Goal: Task Accomplishment & Management: Use online tool/utility

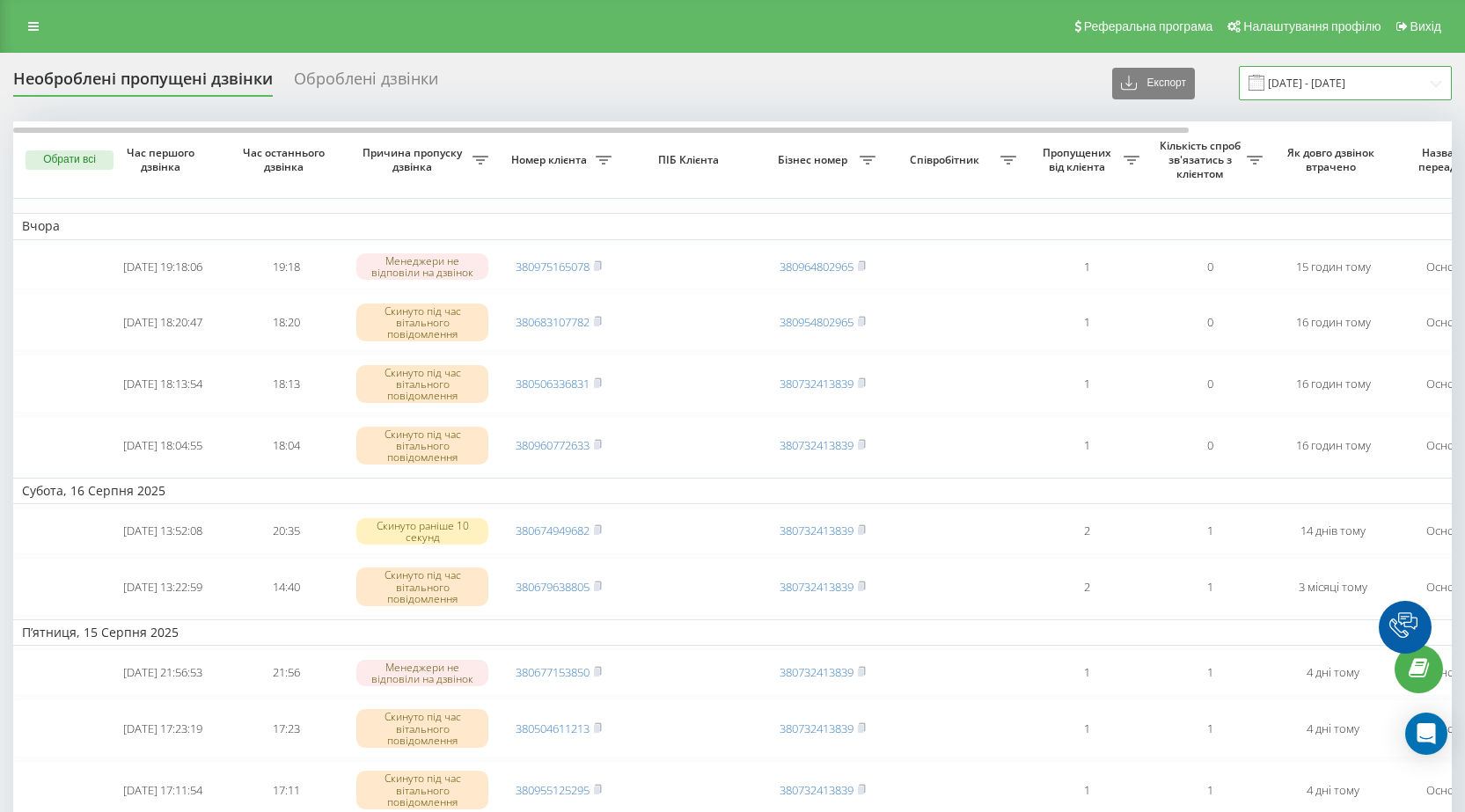
click at [1439, 84] on input "[DATE] - [DATE]" at bounding box center [1345, 84] width 213 height 35
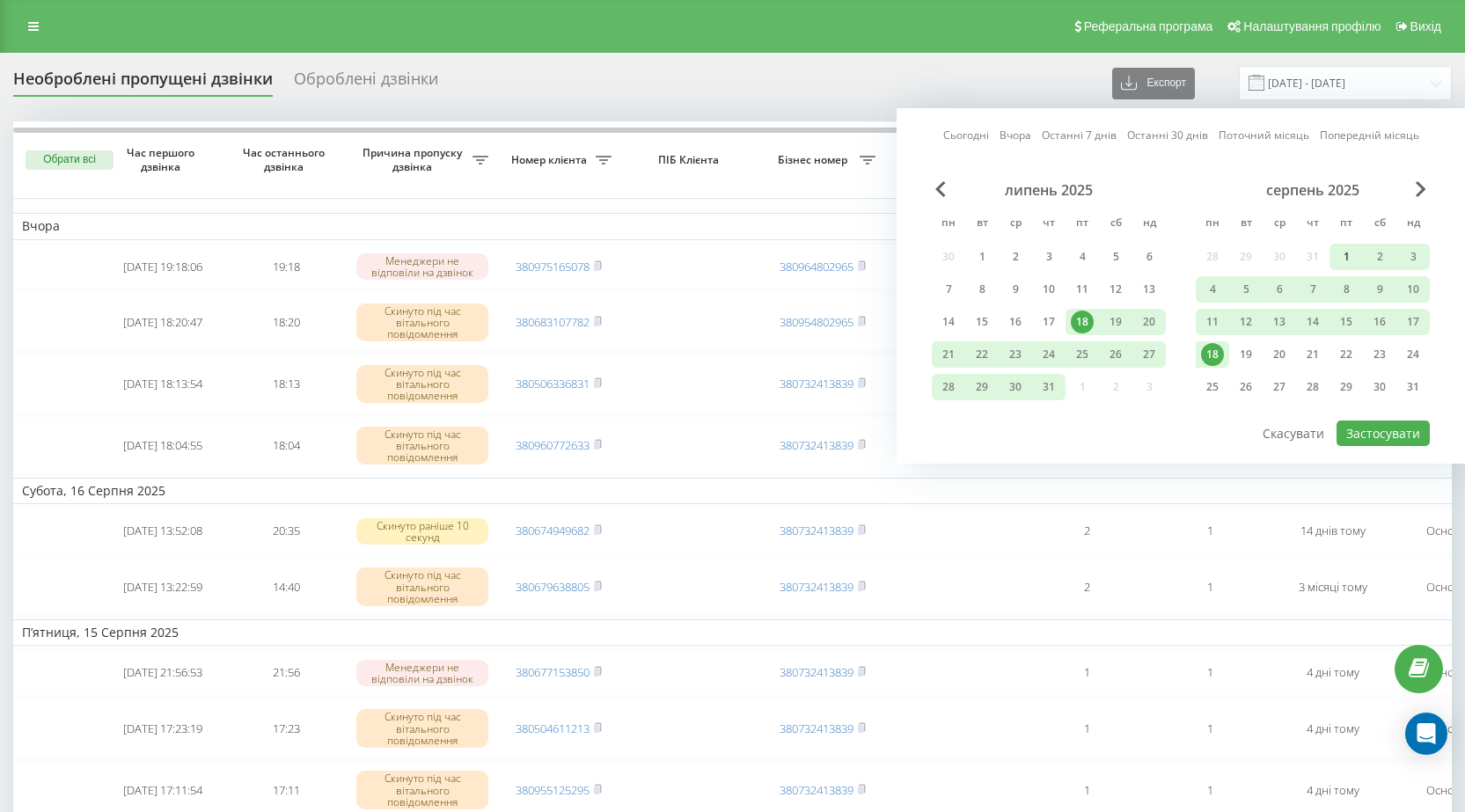
click at [1348, 254] on div "1" at bounding box center [1346, 256] width 23 height 23
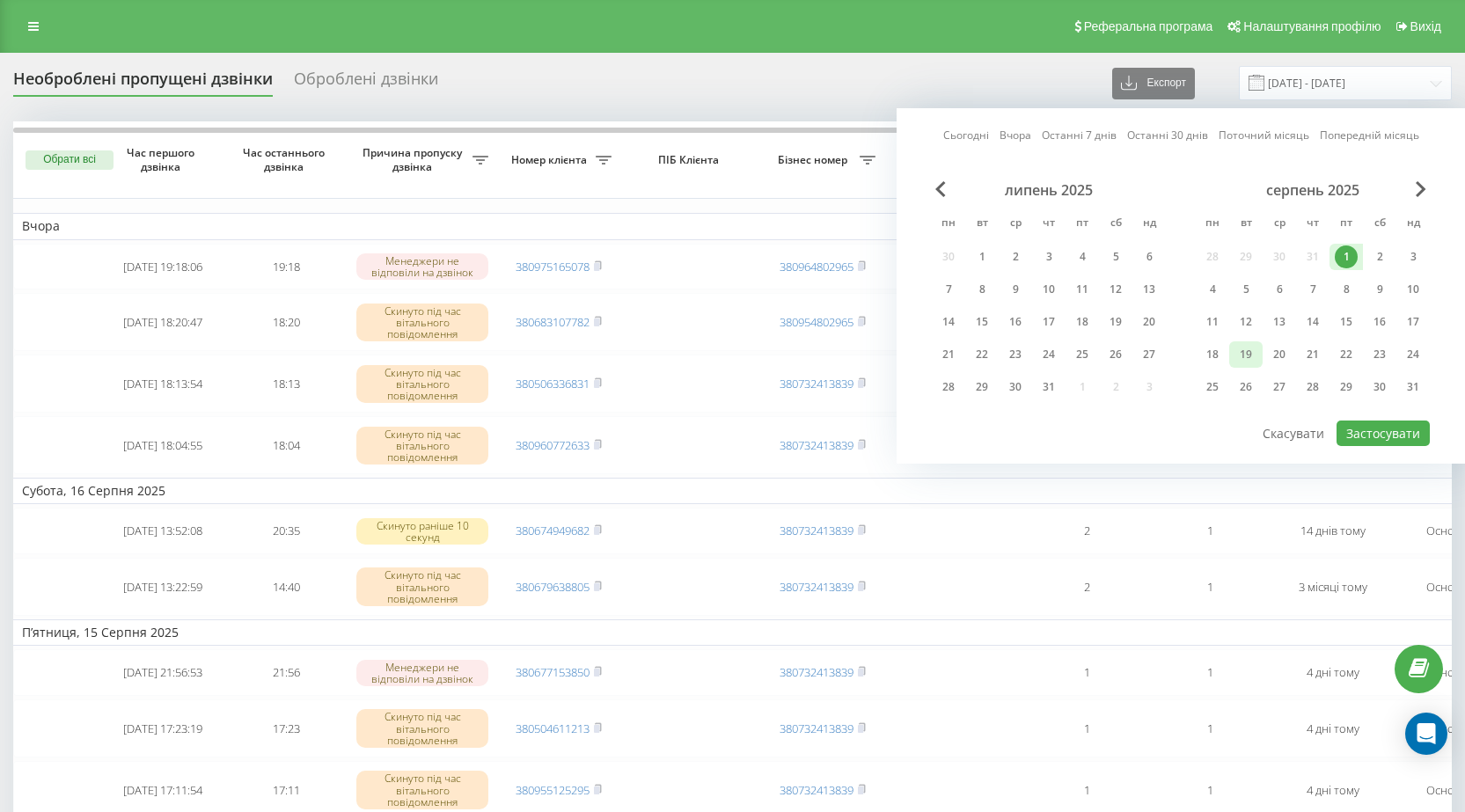
click at [1241, 356] on div "19" at bounding box center [1245, 354] width 23 height 23
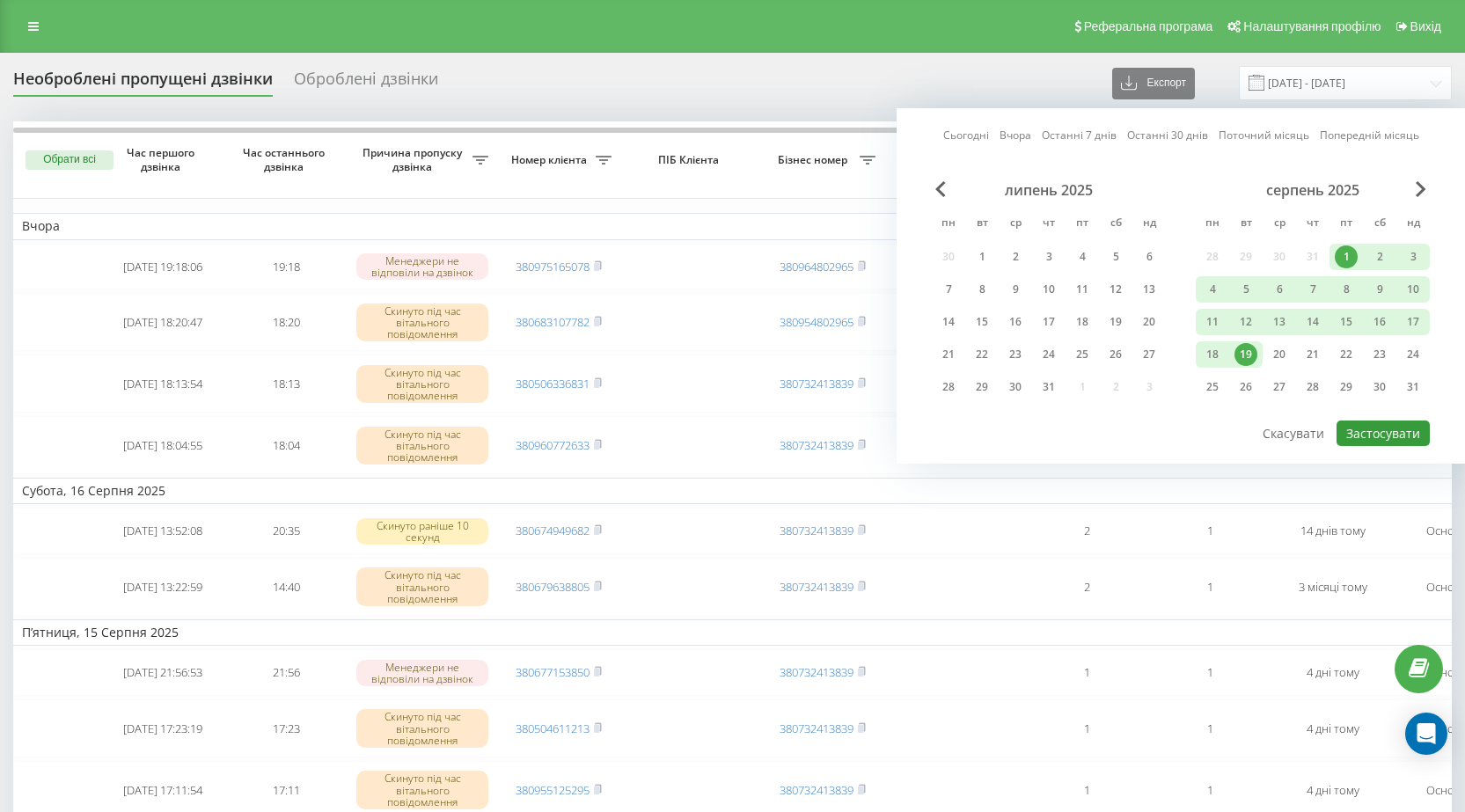
click at [1360, 436] on button "Застосувати" at bounding box center [1383, 433] width 94 height 25
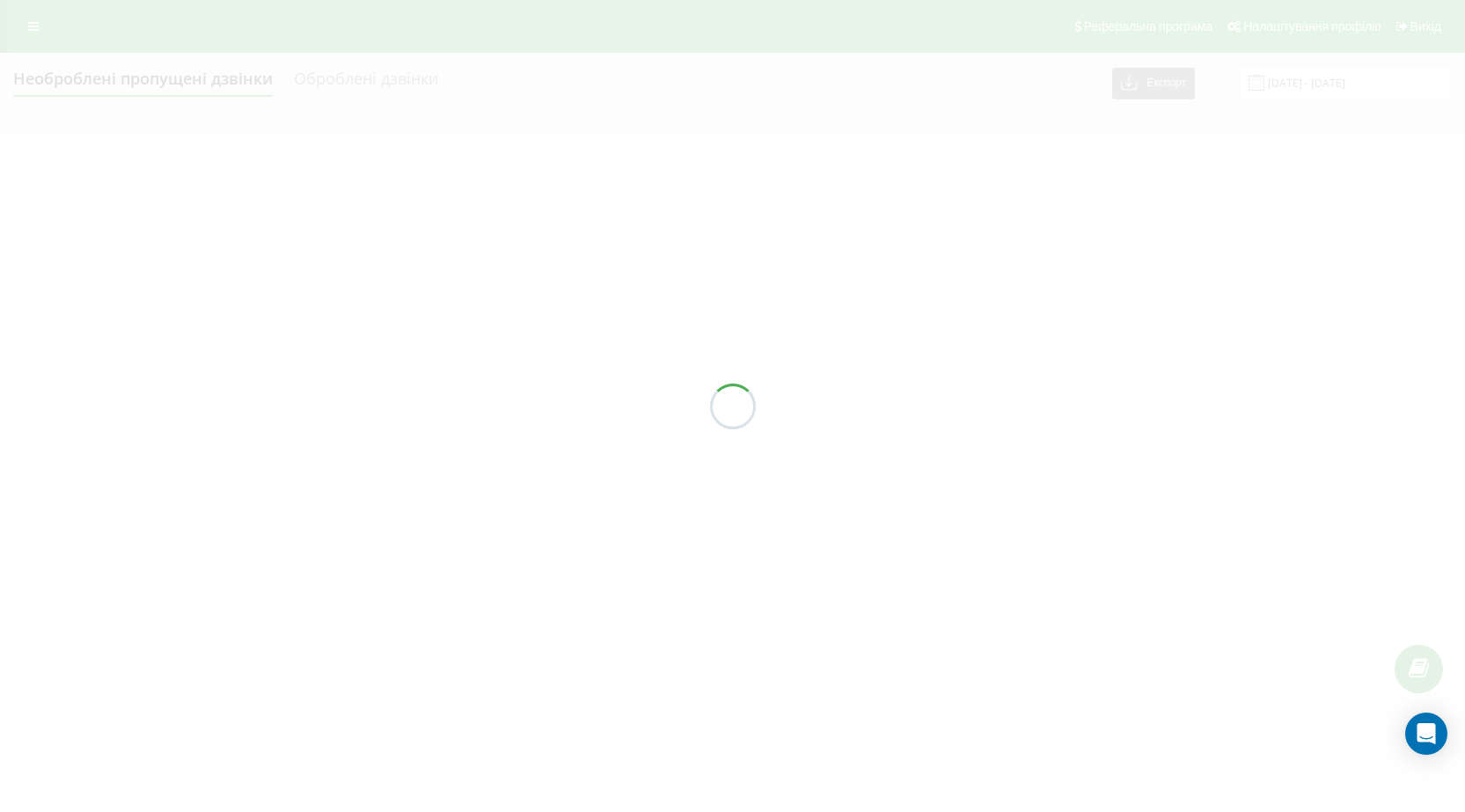
type input "[DATE] - [DATE]"
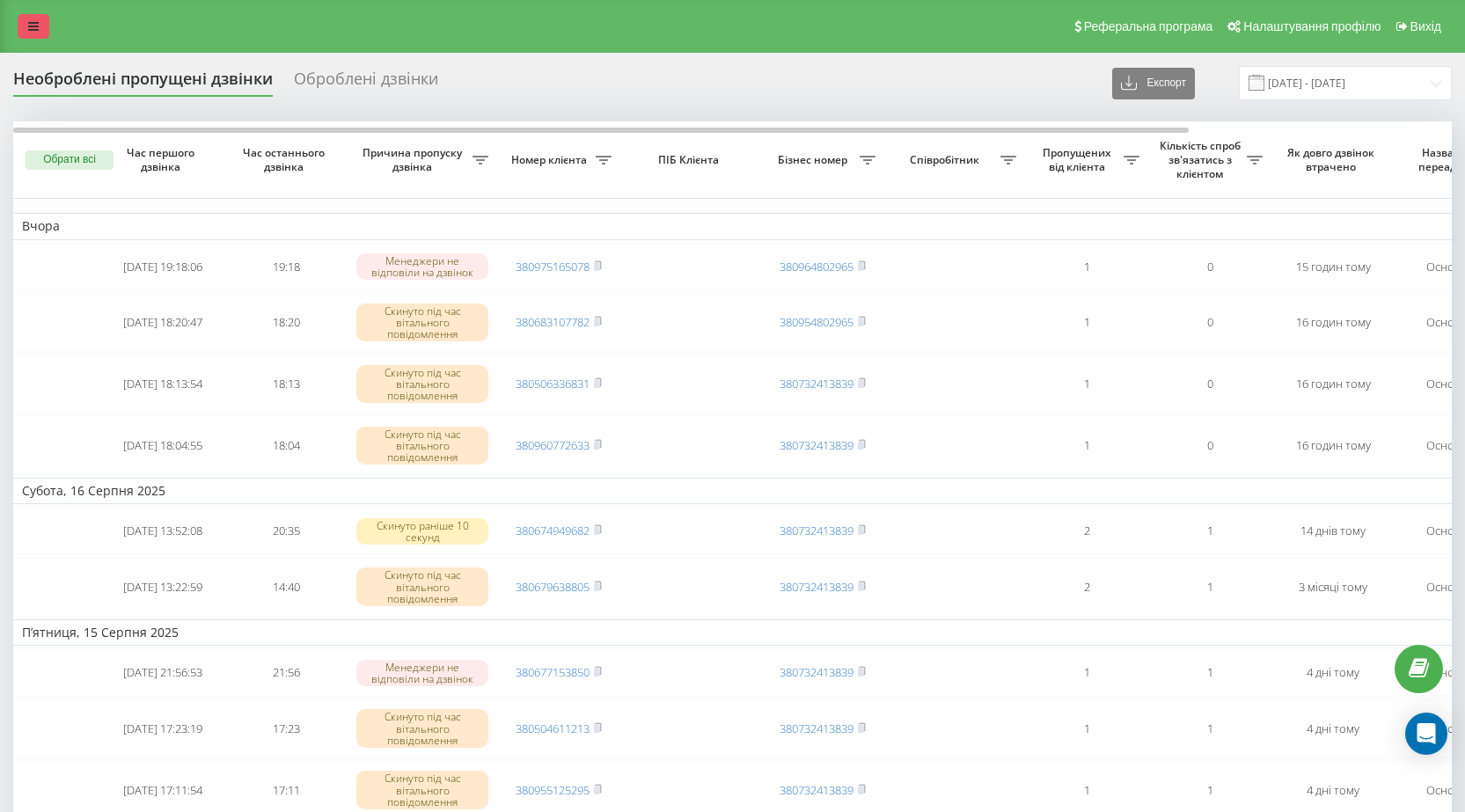
click at [30, 25] on icon at bounding box center [34, 26] width 11 height 13
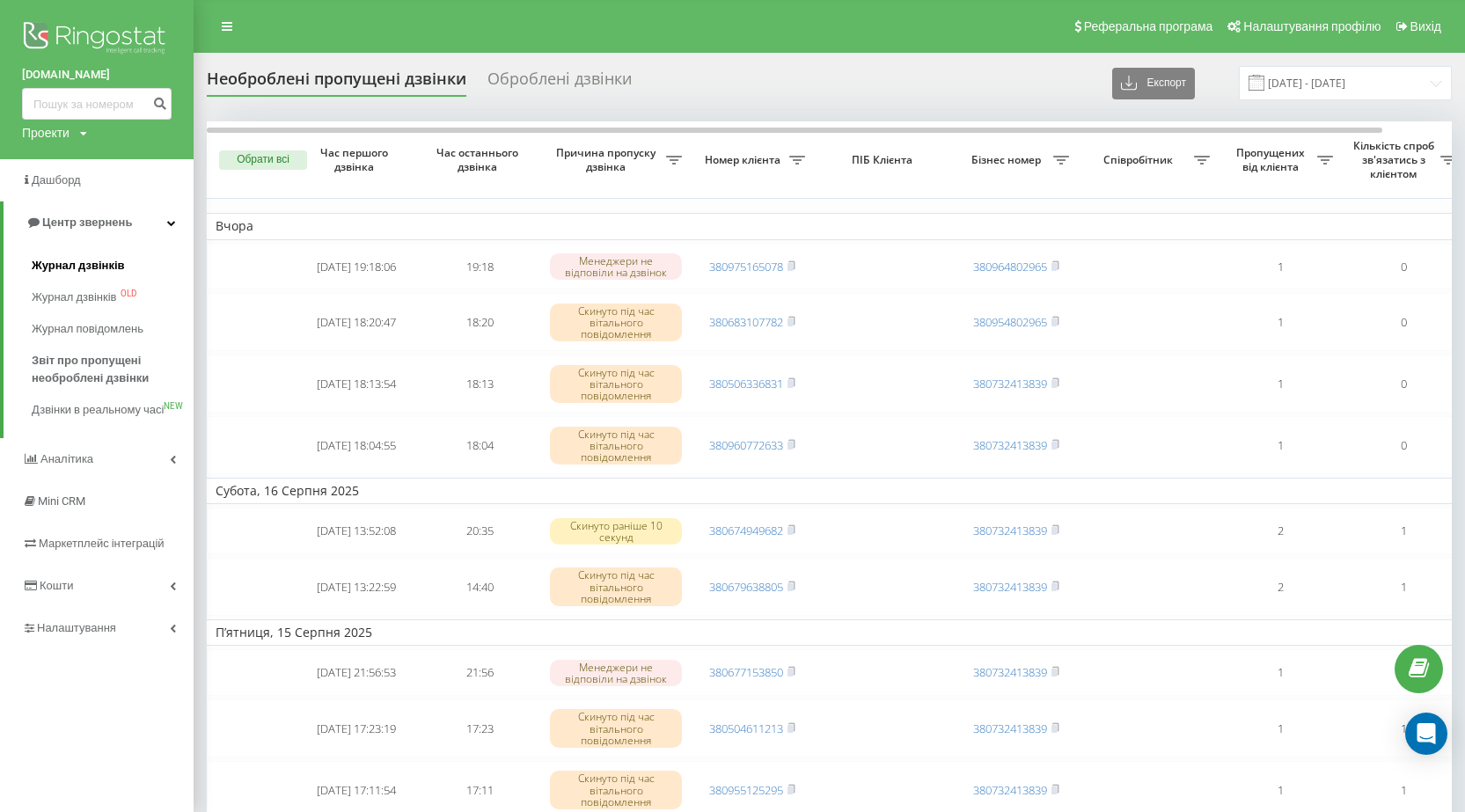
click at [84, 264] on span "Журнал дзвінків" at bounding box center [78, 265] width 94 height 17
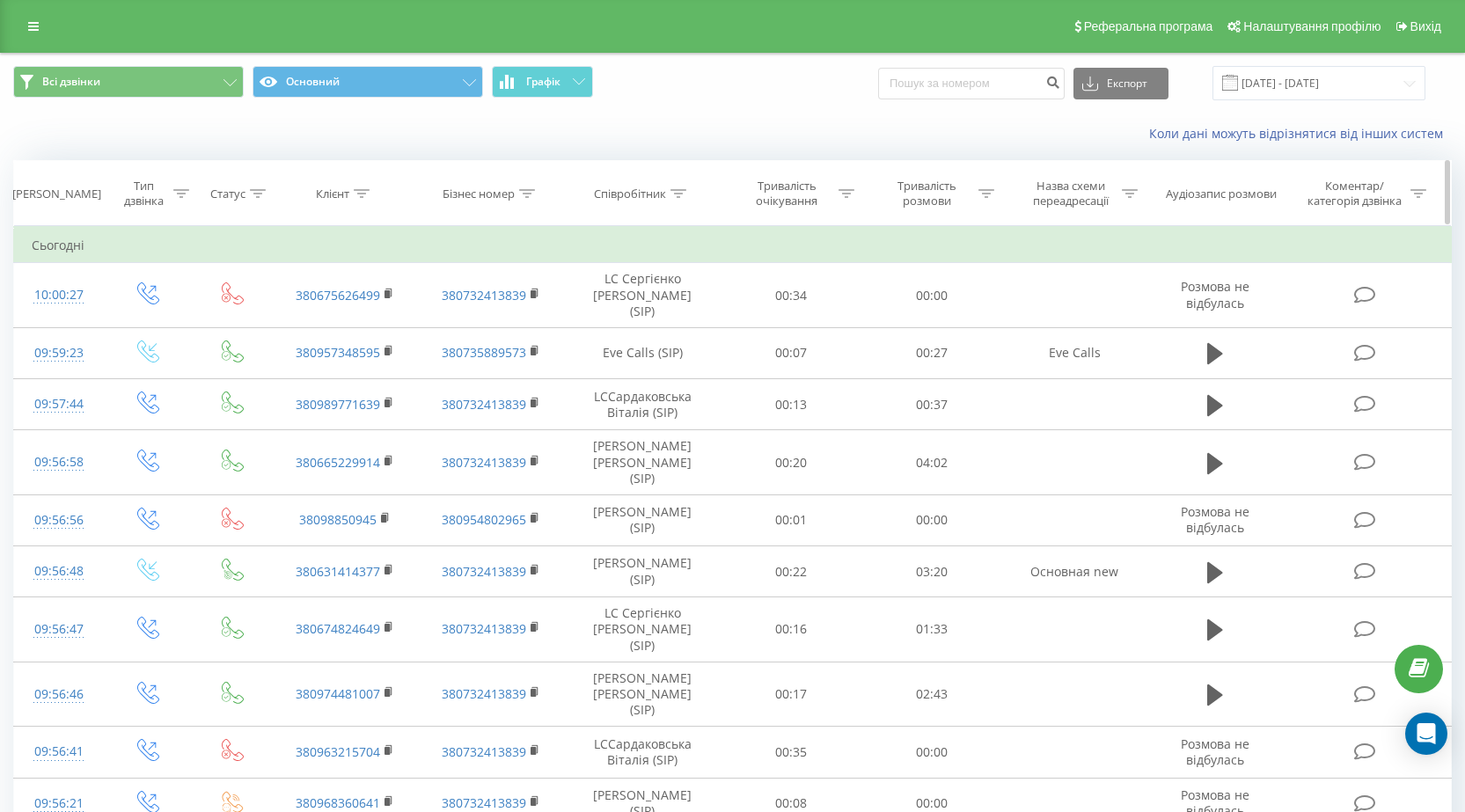
click at [680, 193] on icon at bounding box center [678, 193] width 15 height 9
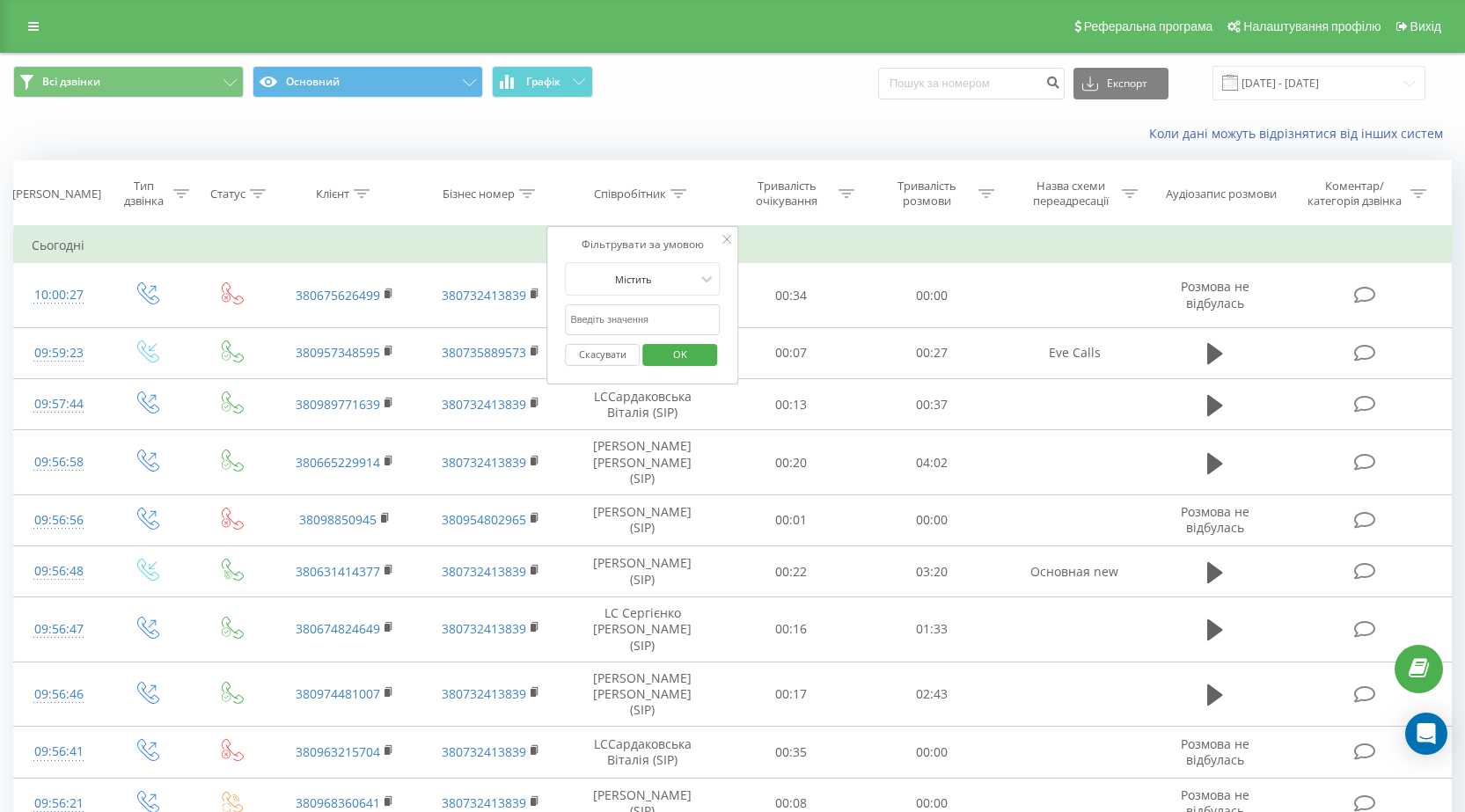
click at [623, 321] on input "text" at bounding box center [643, 320] width 154 height 31
type input "Черней"
click button "OK" at bounding box center [680, 355] width 75 height 22
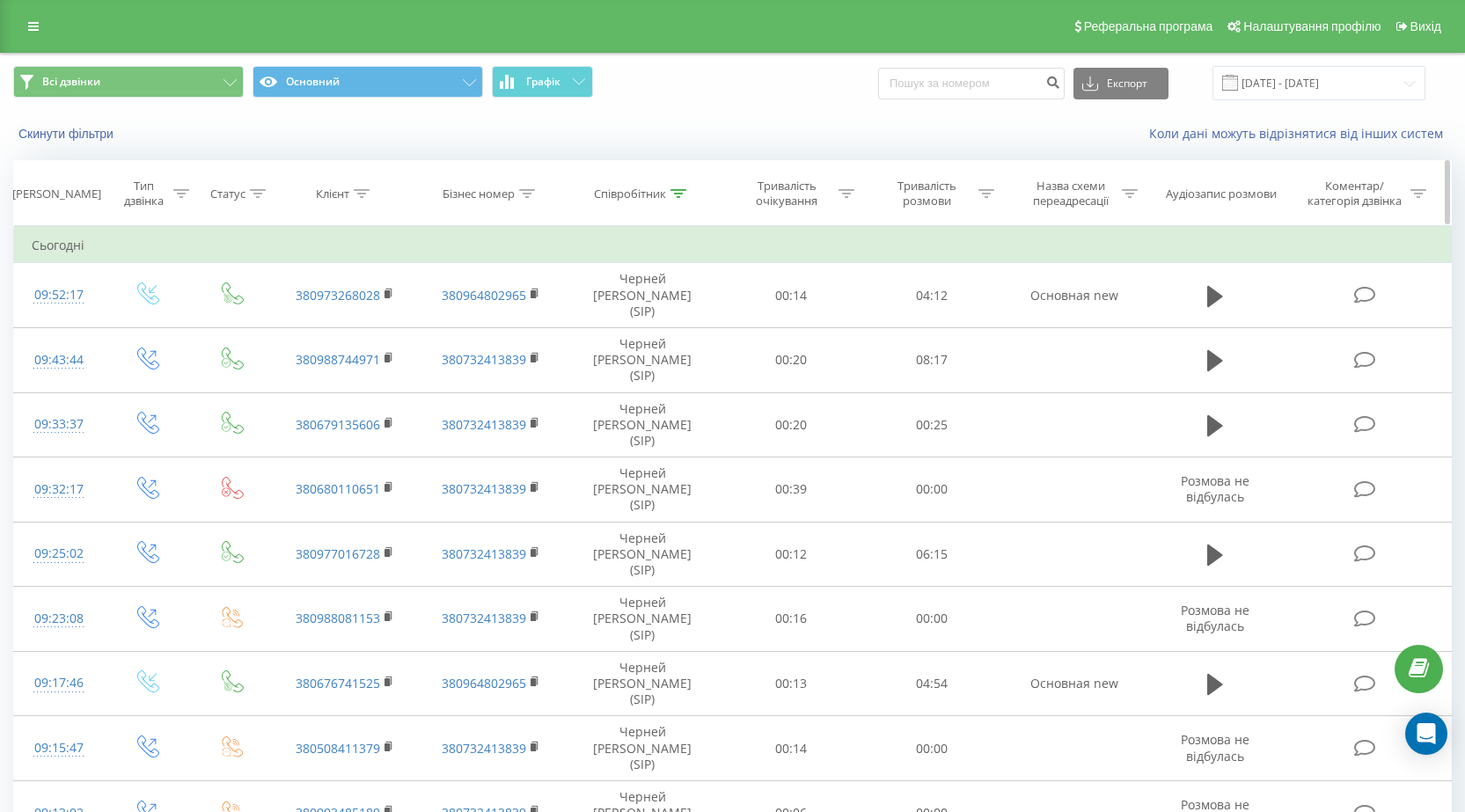
click at [678, 193] on icon at bounding box center [678, 193] width 15 height 9
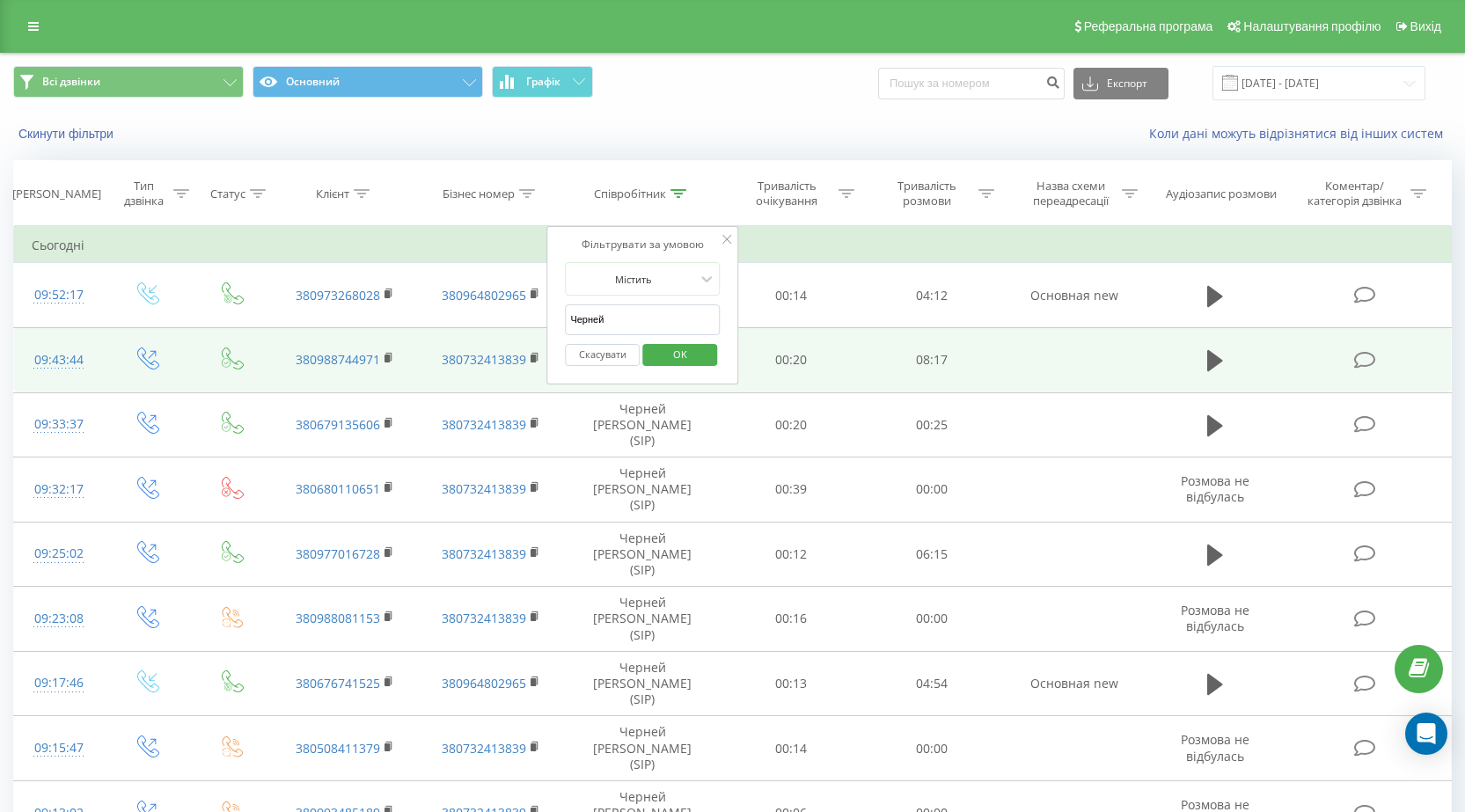
drag, startPoint x: 617, startPoint y: 319, endPoint x: 540, endPoint y: 316, distance: 77.1
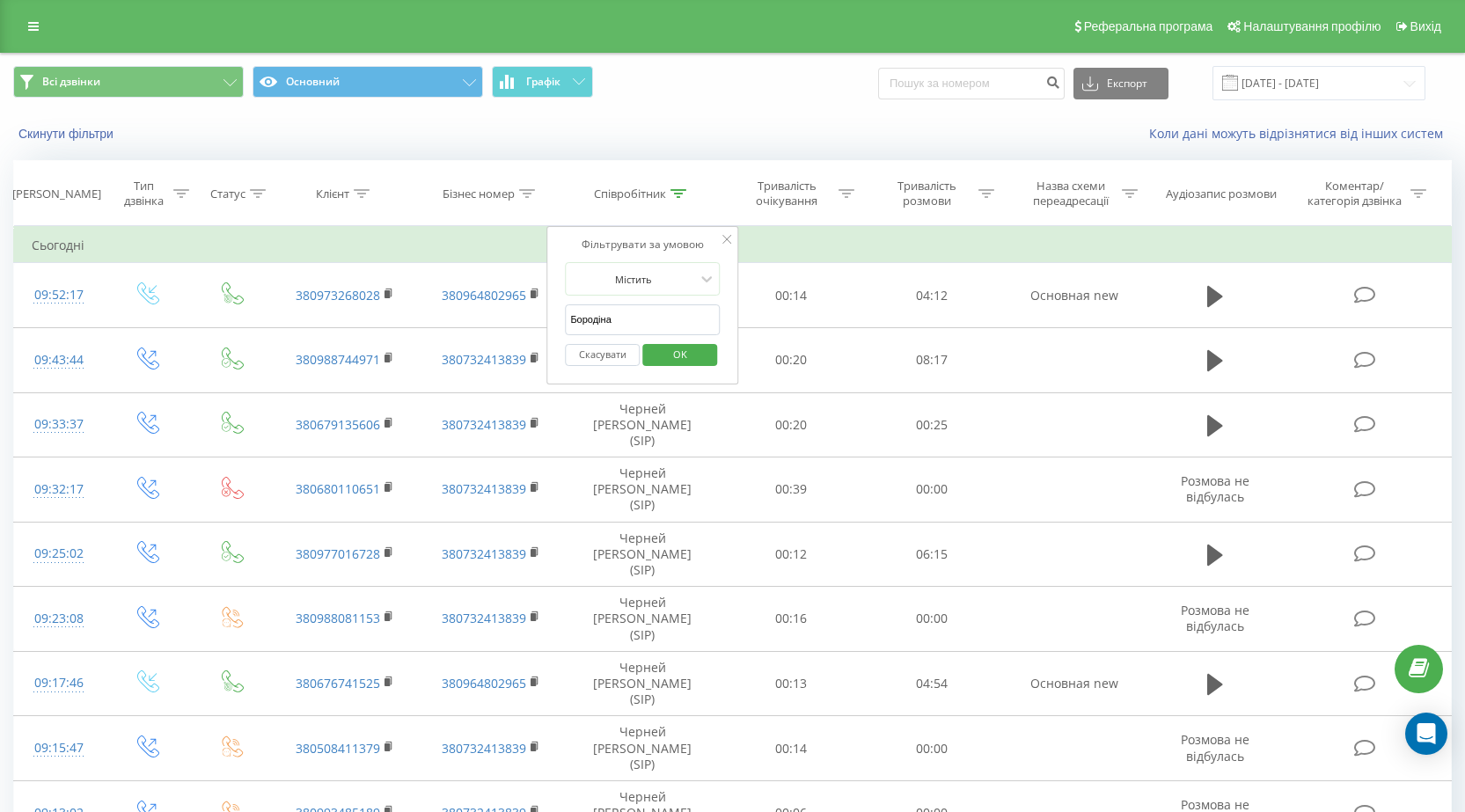
type input "Бородіна"
click at [551, 340] on div "Фільтрувати за умовою Містить Бородіна Скасувати OK" at bounding box center [642, 305] width 192 height 158
click at [658, 352] on span "OK" at bounding box center [680, 354] width 49 height 27
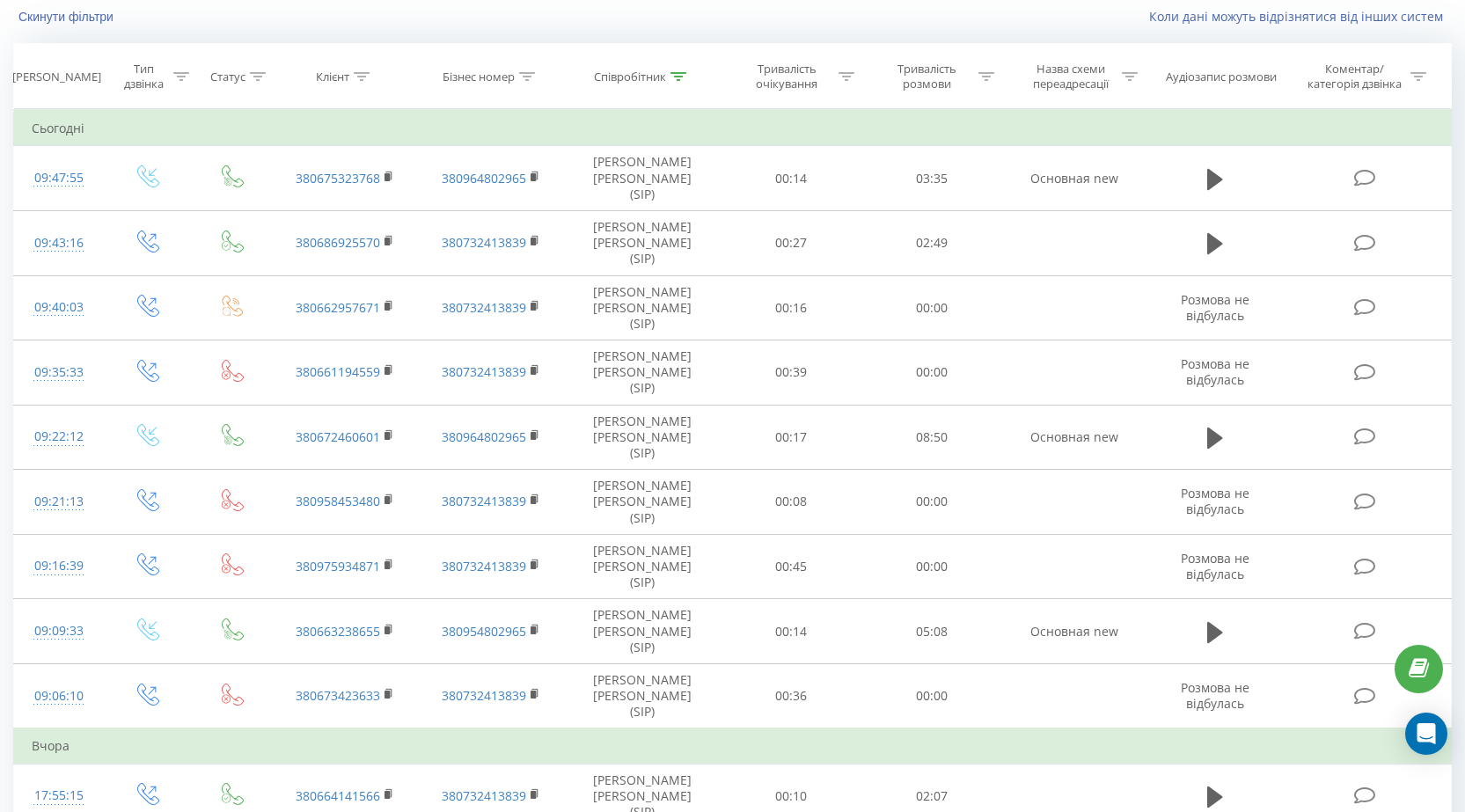
scroll to position [88, 0]
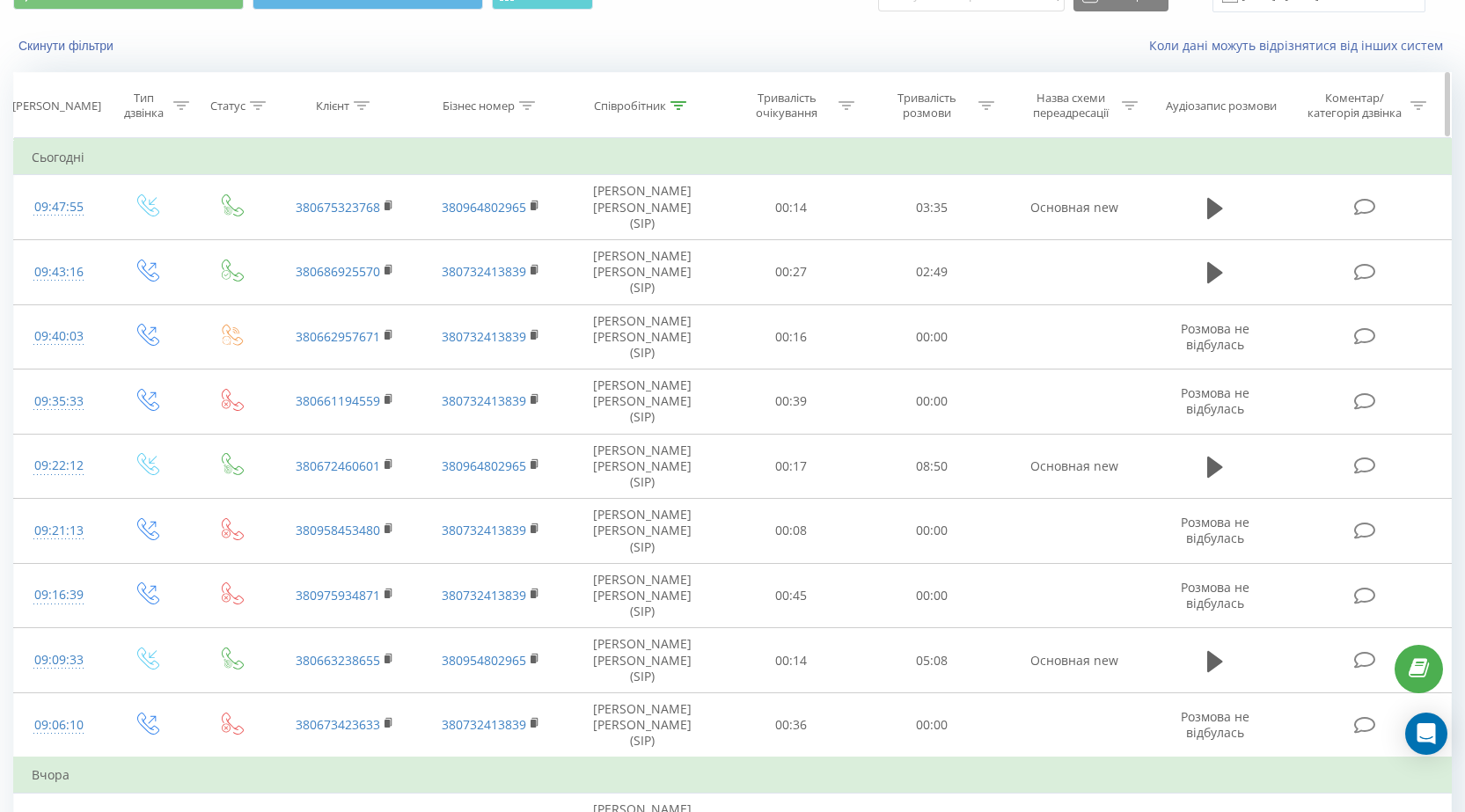
click at [363, 110] on div at bounding box center [361, 105] width 15 height 15
click at [529, 103] on icon at bounding box center [526, 105] width 15 height 9
click at [684, 108] on icon at bounding box center [678, 105] width 15 height 9
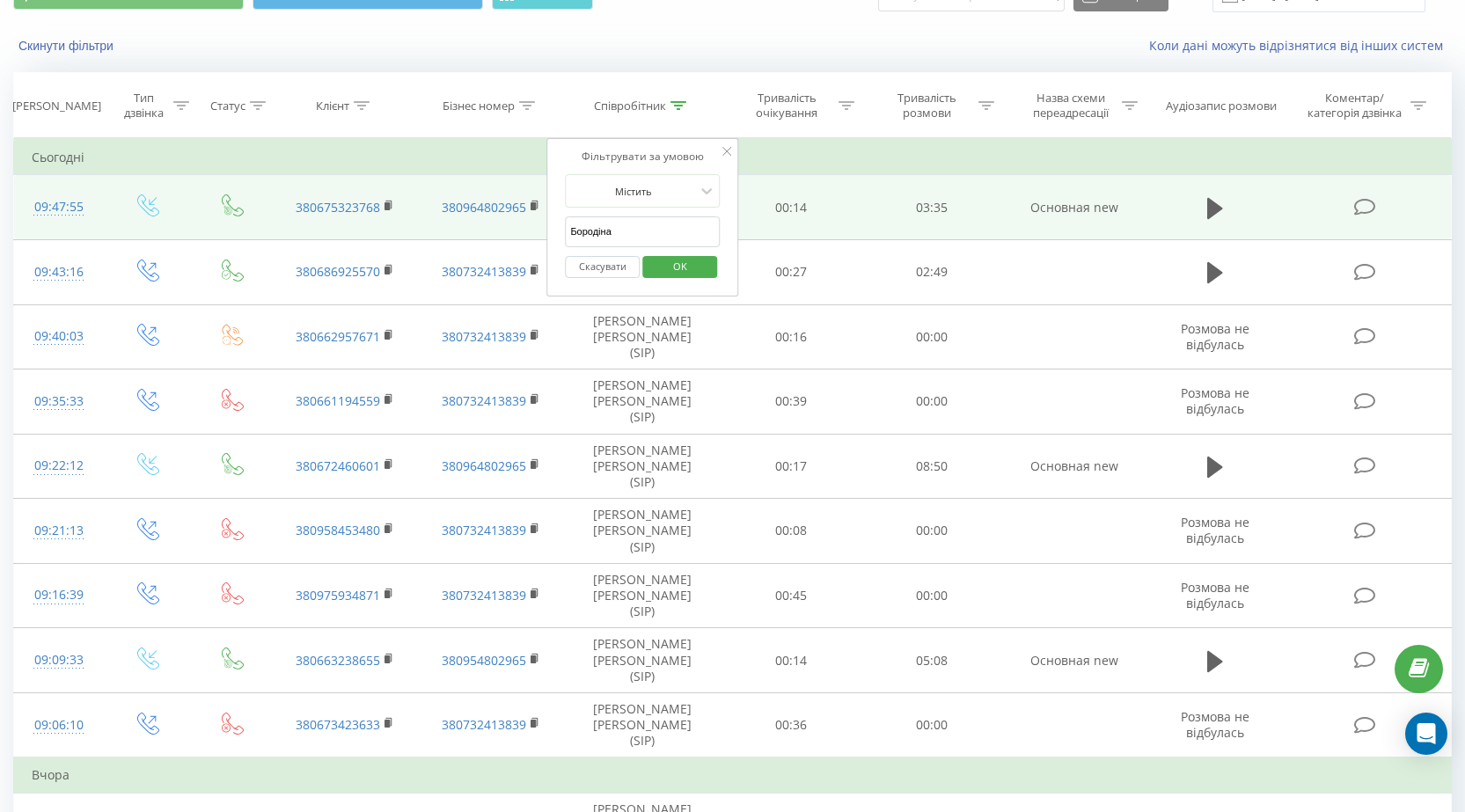
drag, startPoint x: 615, startPoint y: 232, endPoint x: 513, endPoint y: 229, distance: 102.0
click button "OK" at bounding box center [680, 267] width 75 height 22
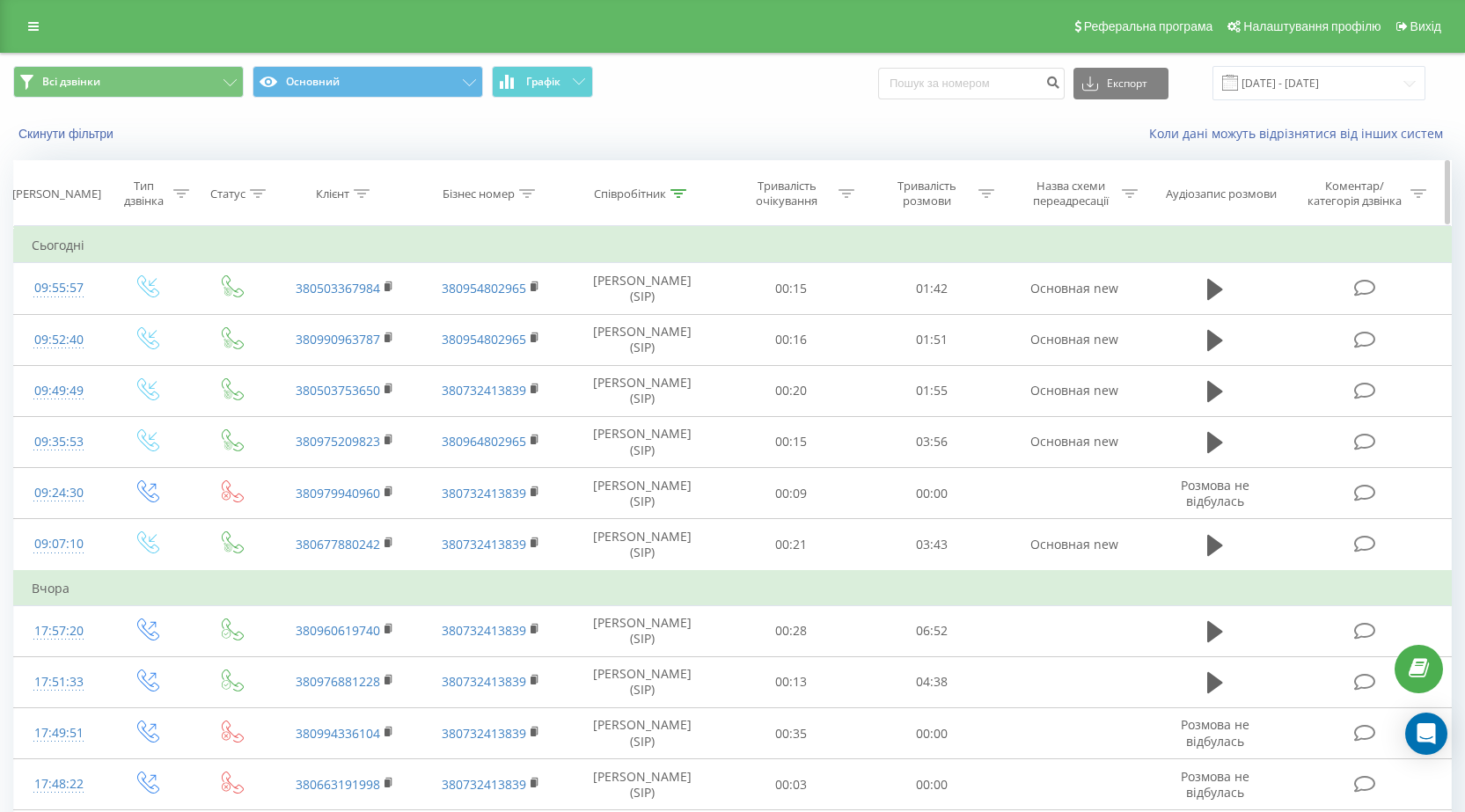
click at [678, 190] on icon at bounding box center [678, 193] width 15 height 9
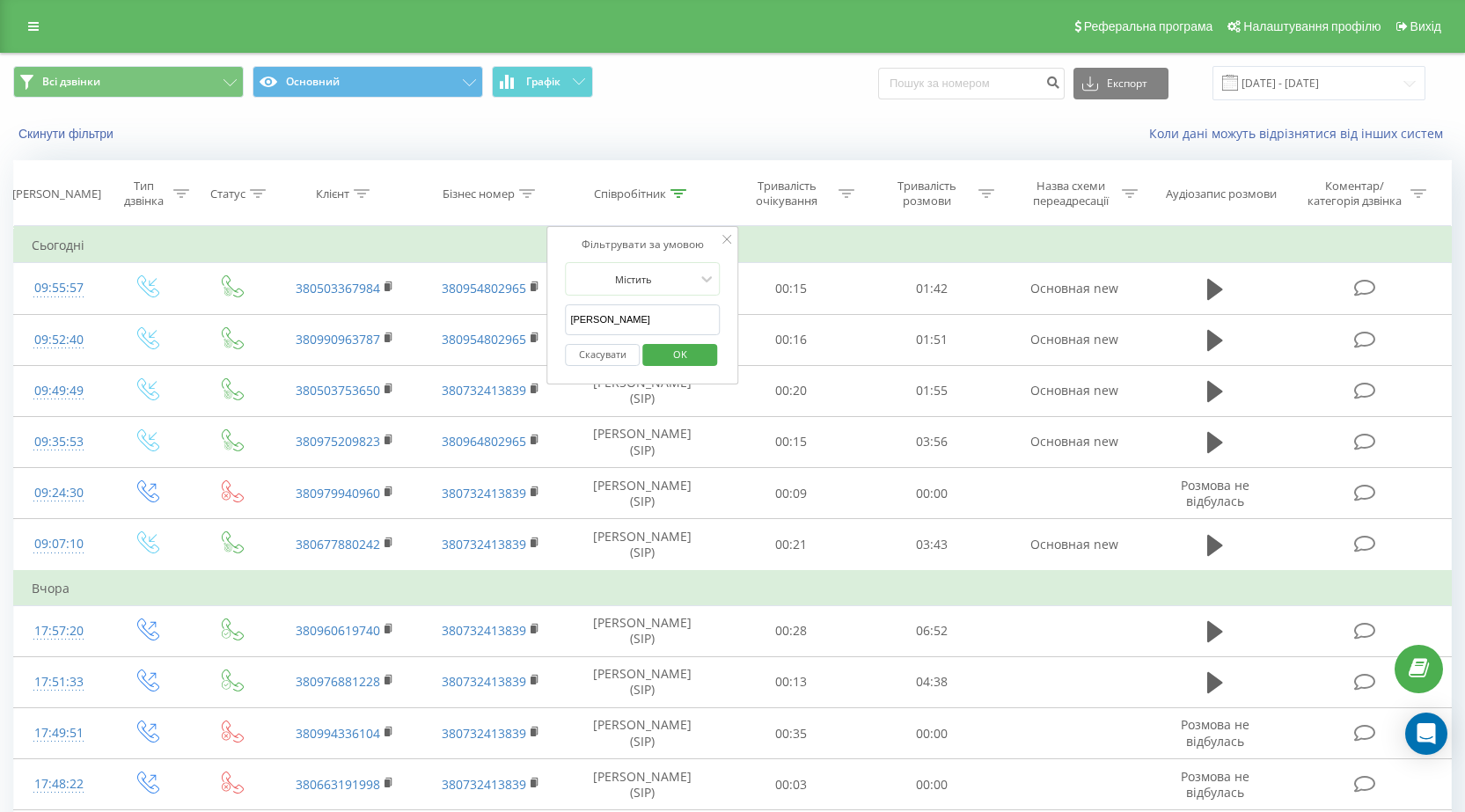
click at [637, 317] on input "Гаврилович" at bounding box center [643, 320] width 154 height 31
type input "Г"
type input "Понуркін"
click button "OK" at bounding box center [680, 355] width 75 height 22
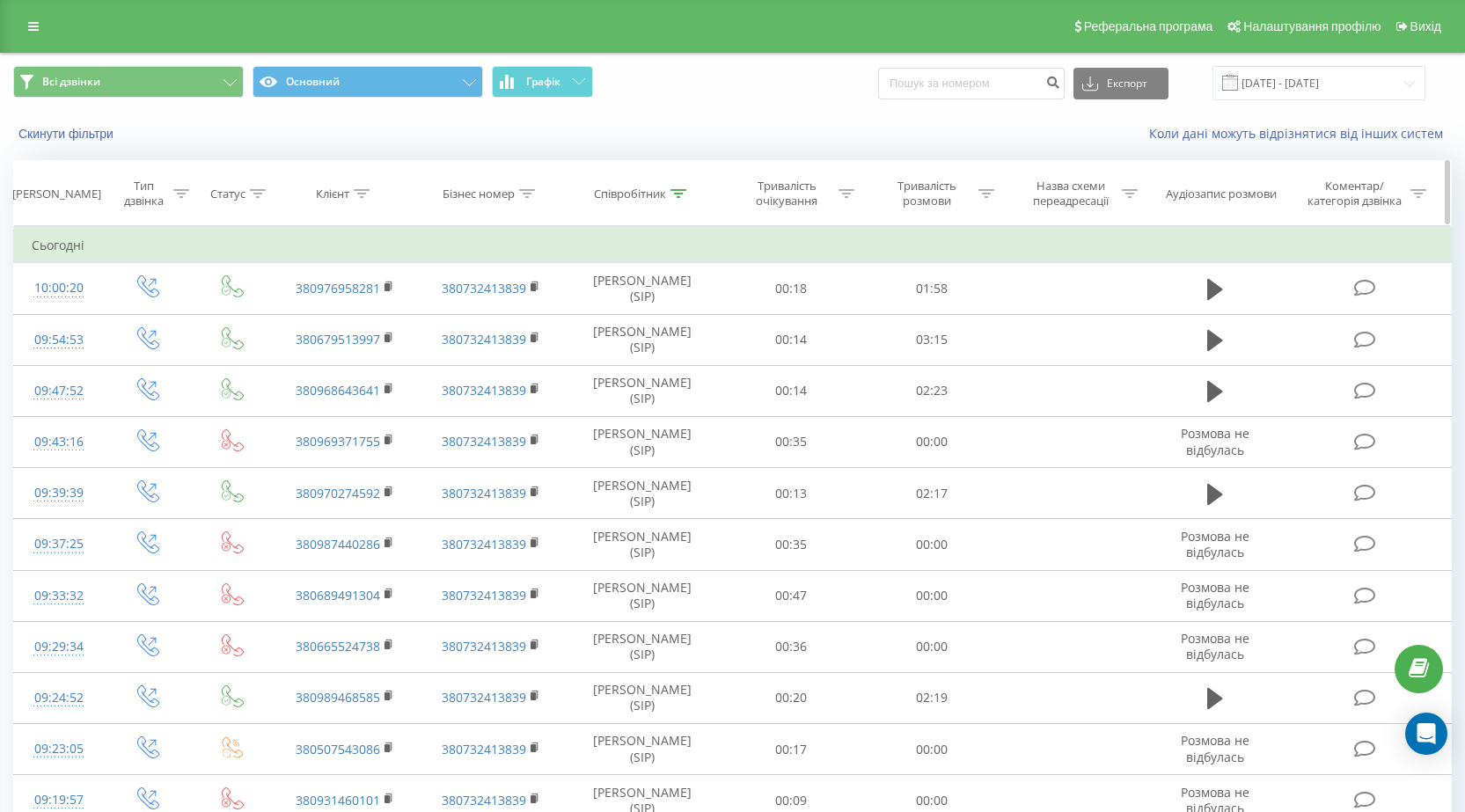
click at [673, 192] on icon at bounding box center [678, 193] width 15 height 9
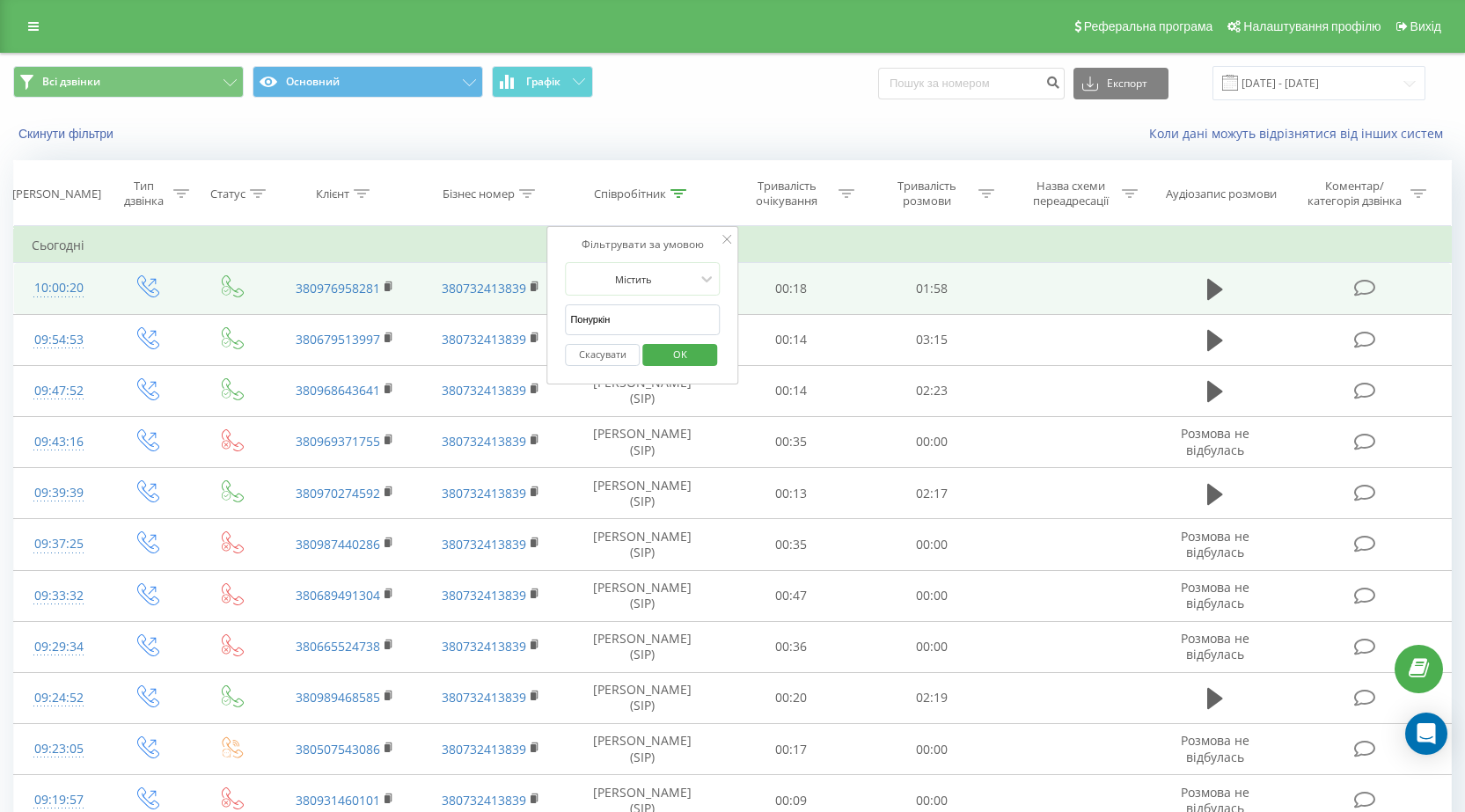
drag, startPoint x: 623, startPoint y: 323, endPoint x: 511, endPoint y: 320, distance: 112.0
type input "Черней"
click button "OK" at bounding box center [680, 355] width 75 height 22
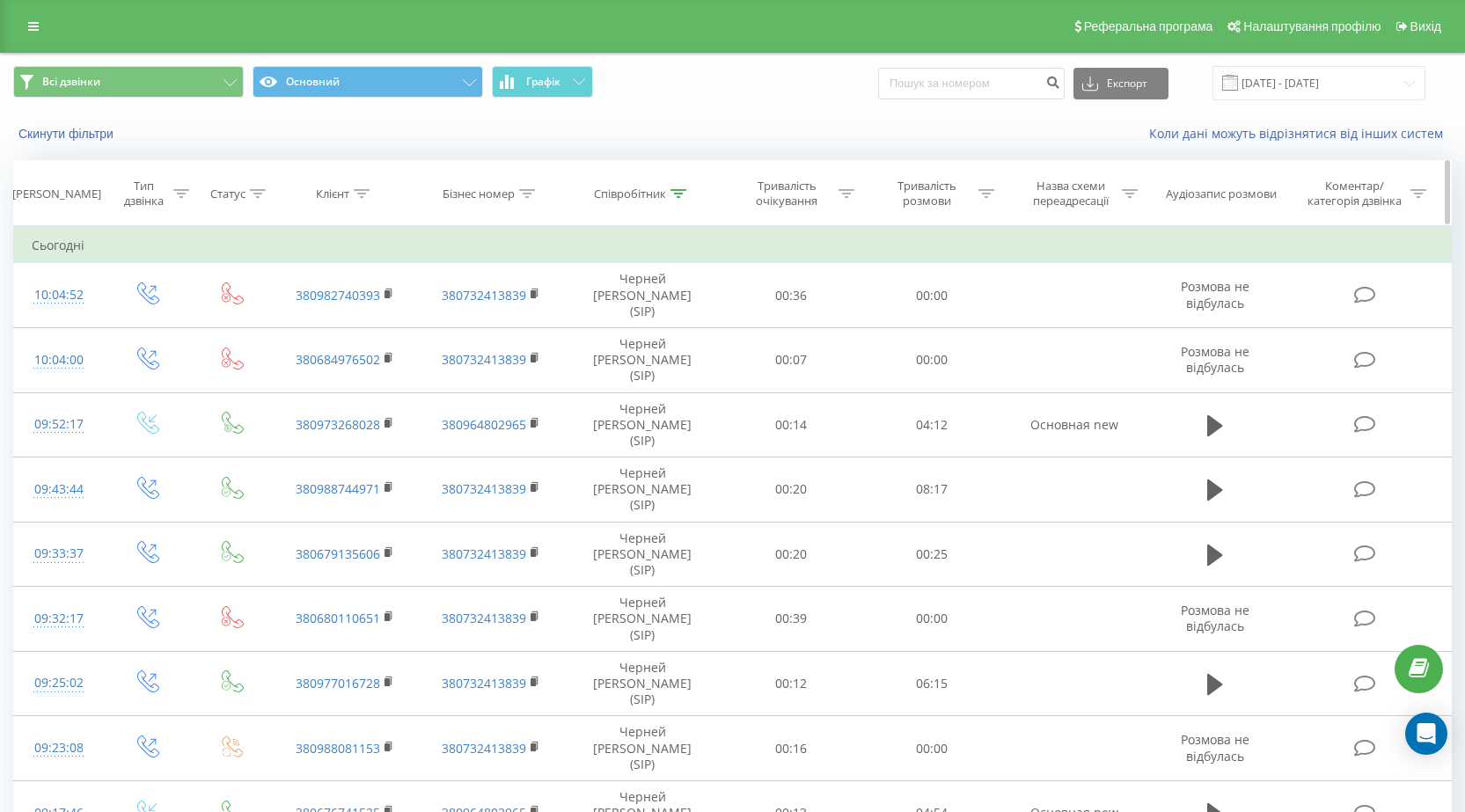
click at [676, 193] on icon at bounding box center [678, 193] width 15 height 9
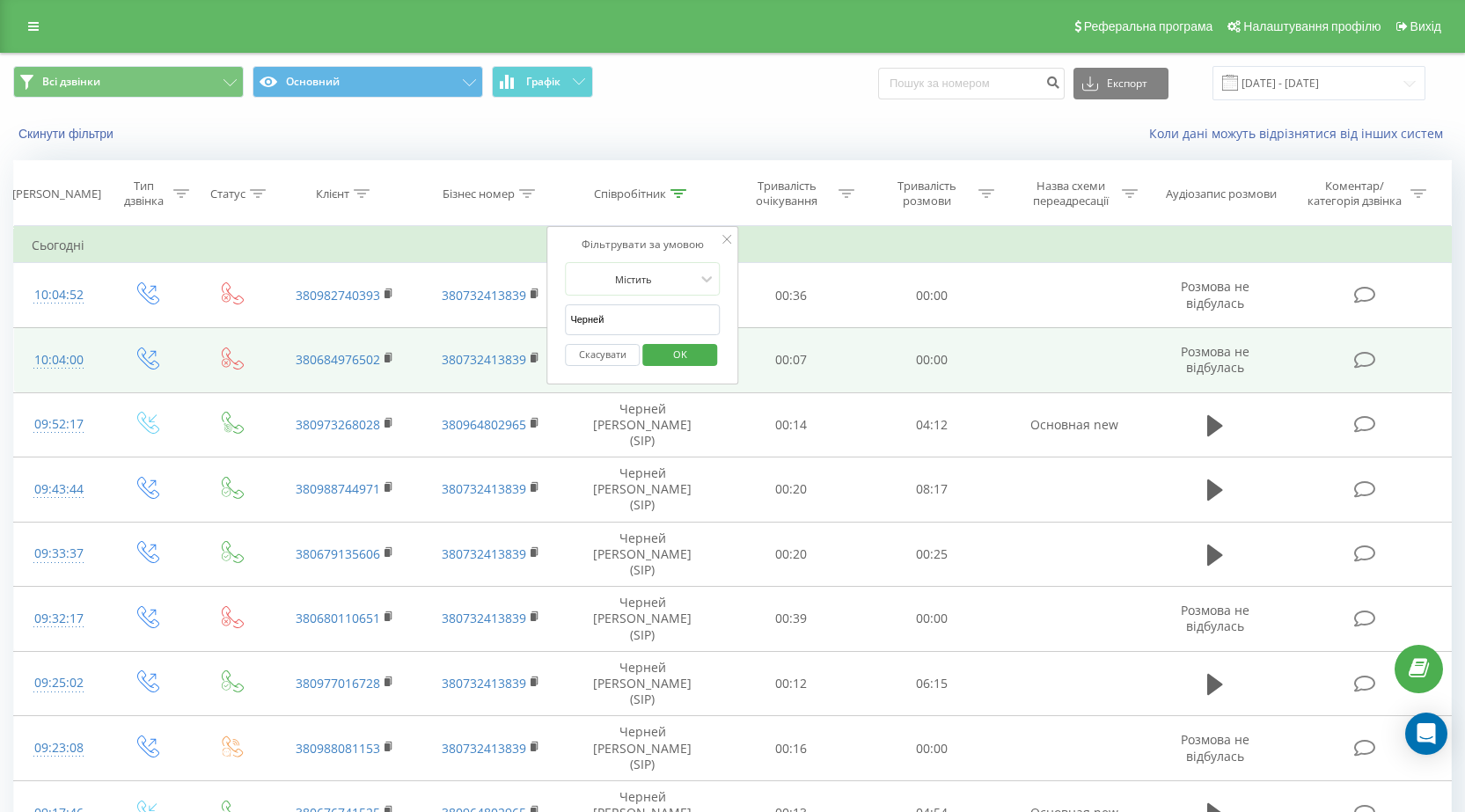
drag, startPoint x: 572, startPoint y: 322, endPoint x: 513, endPoint y: 322, distance: 59.0
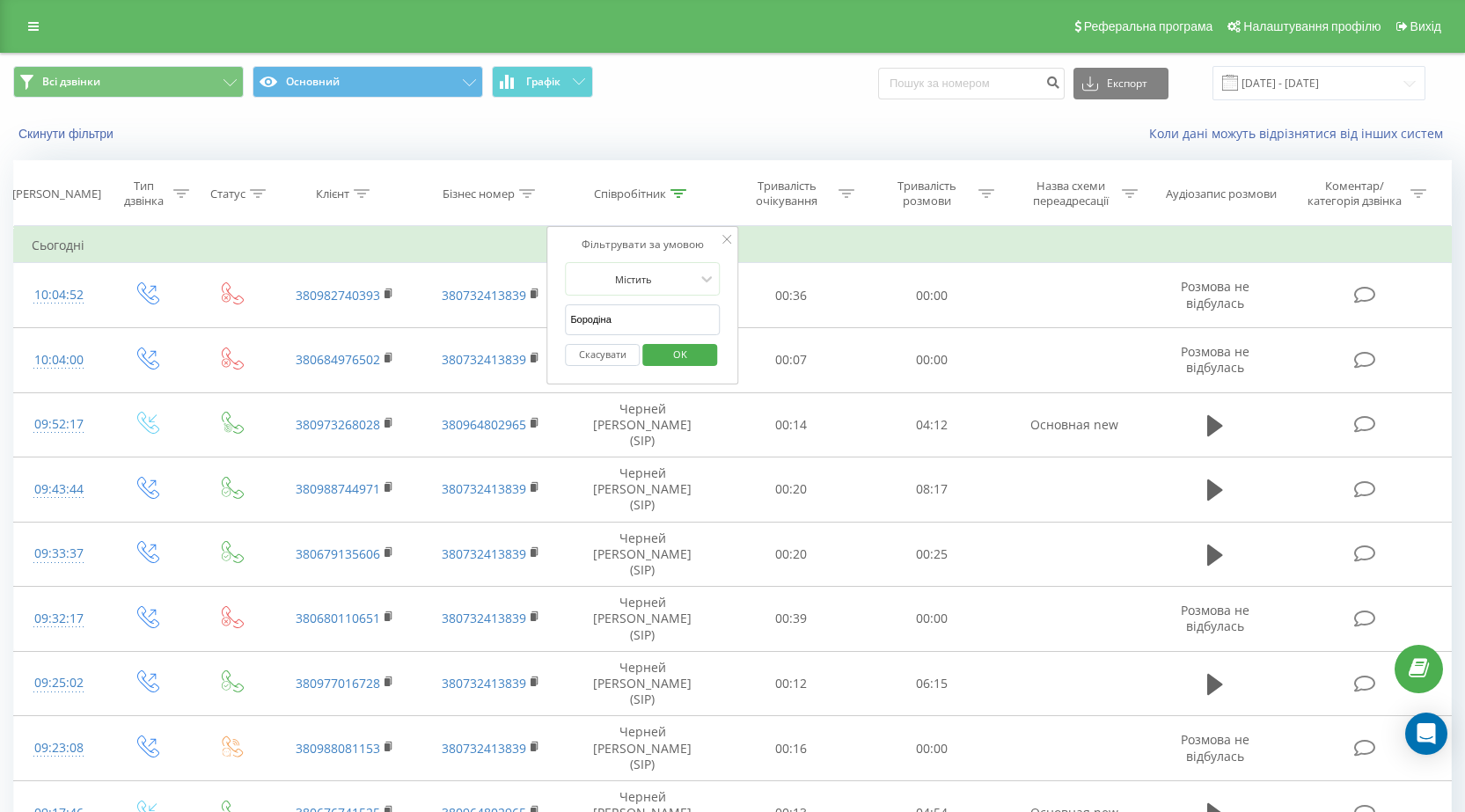
type input "Бородіна"
click at [486, 248] on td "Сьогодні" at bounding box center [732, 245] width 1438 height 35
click at [654, 358] on button "OK" at bounding box center [680, 355] width 75 height 22
